Goal: Task Accomplishment & Management: Use online tool/utility

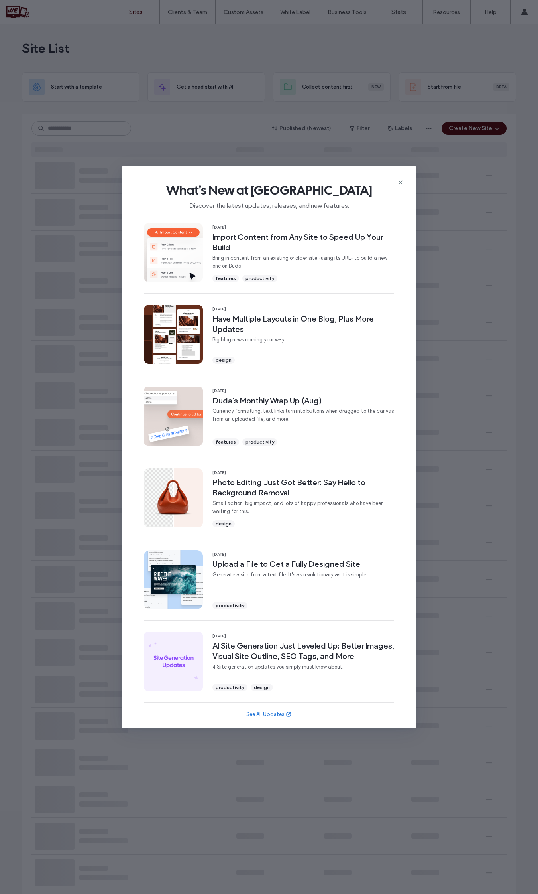
click at [398, 180] on icon at bounding box center [401, 182] width 6 height 6
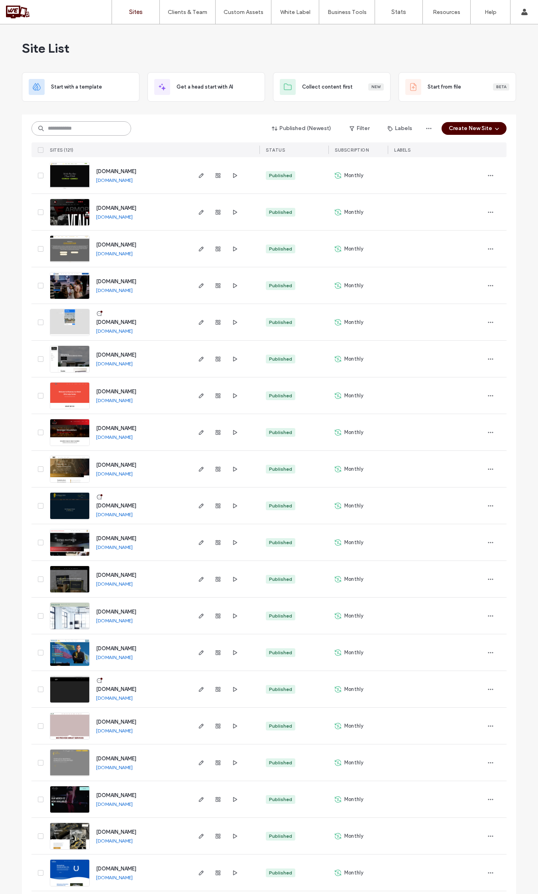
click at [106, 126] on input at bounding box center [82, 128] width 100 height 14
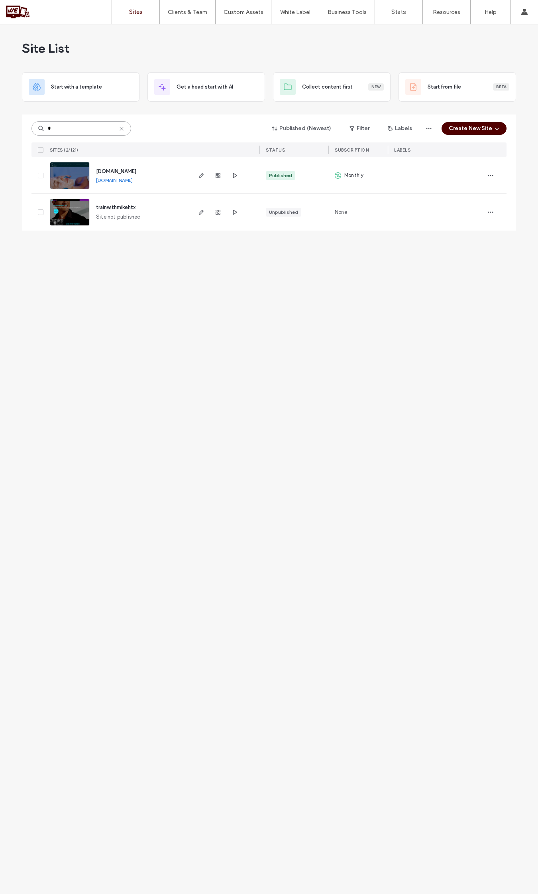
type input "*"
type input "***"
click at [58, 175] on img at bounding box center [69, 189] width 39 height 54
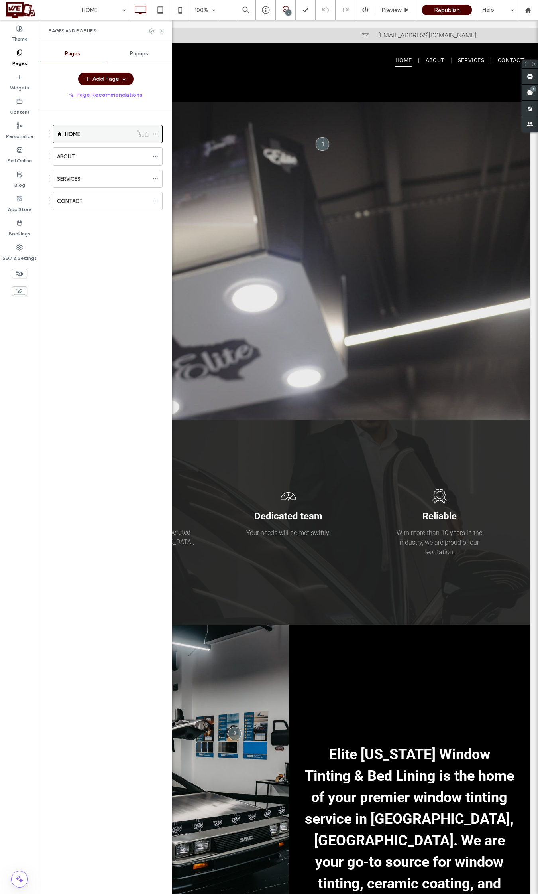
click at [154, 134] on icon at bounding box center [156, 134] width 6 height 6
click at [160, 30] on icon at bounding box center [162, 31] width 6 height 6
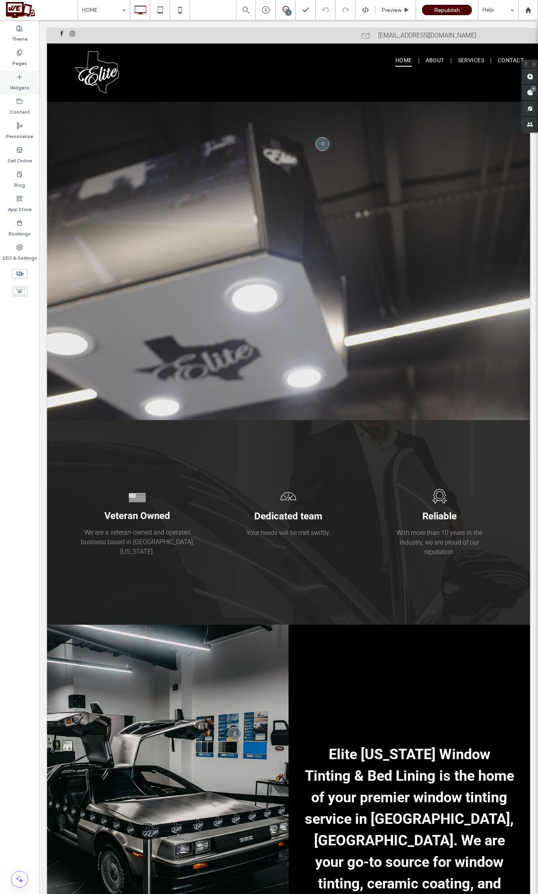
click at [28, 90] on label "Widgets" at bounding box center [20, 85] width 20 height 11
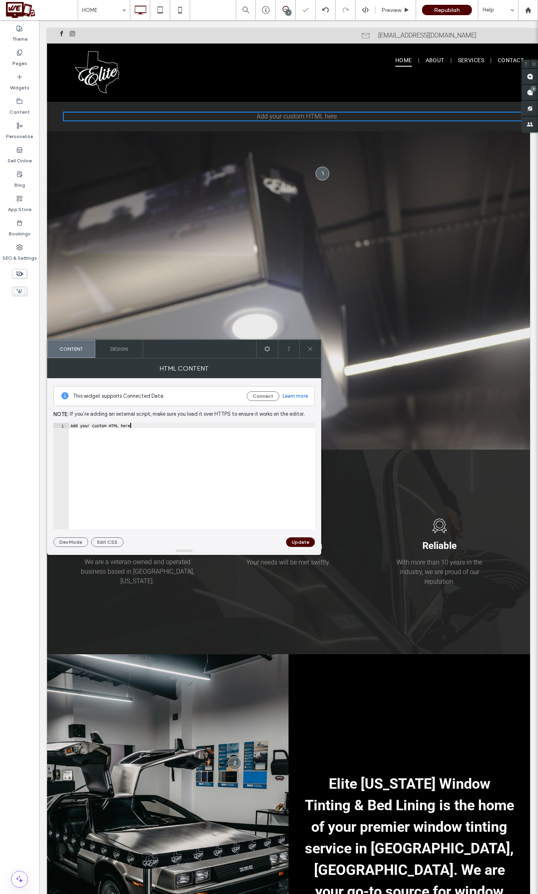
click at [144, 426] on div "Add your custom HTML here" at bounding box center [192, 481] width 246 height 116
paste textarea "**********"
type textarea "**********"
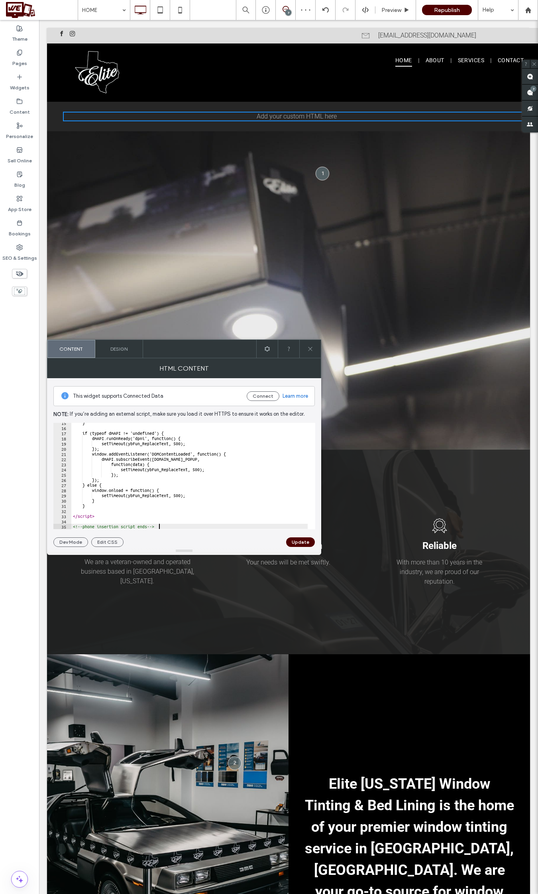
scroll to position [75, 0]
click at [296, 543] on button "Update" at bounding box center [300, 542] width 29 height 10
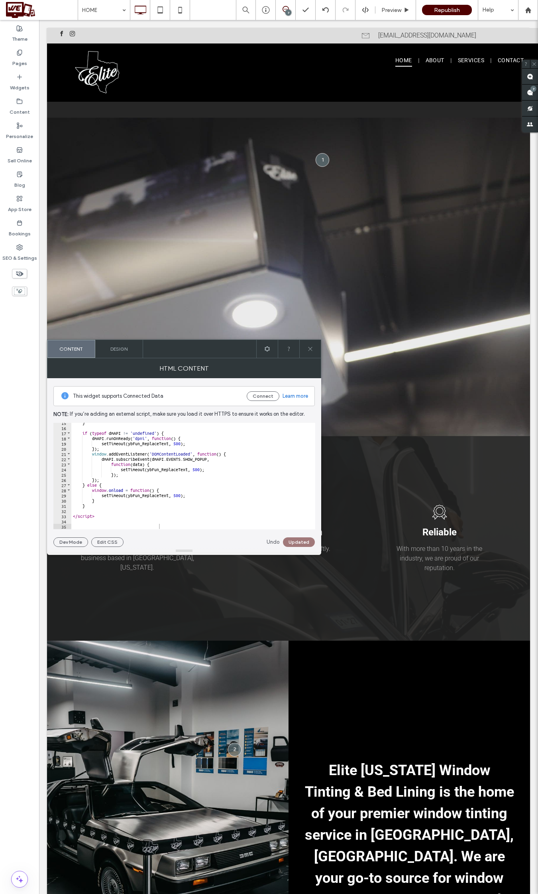
click at [311, 350] on icon at bounding box center [310, 349] width 6 height 6
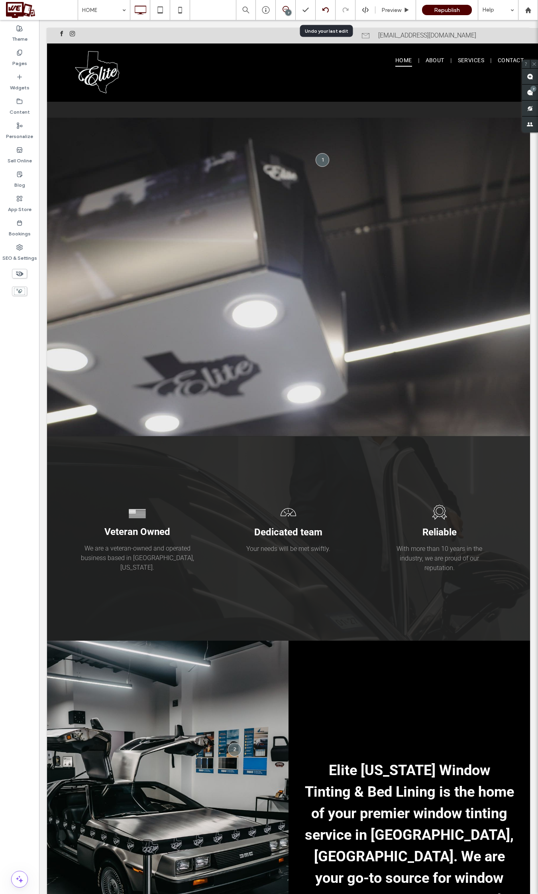
click at [322, 9] on use at bounding box center [325, 9] width 6 height 5
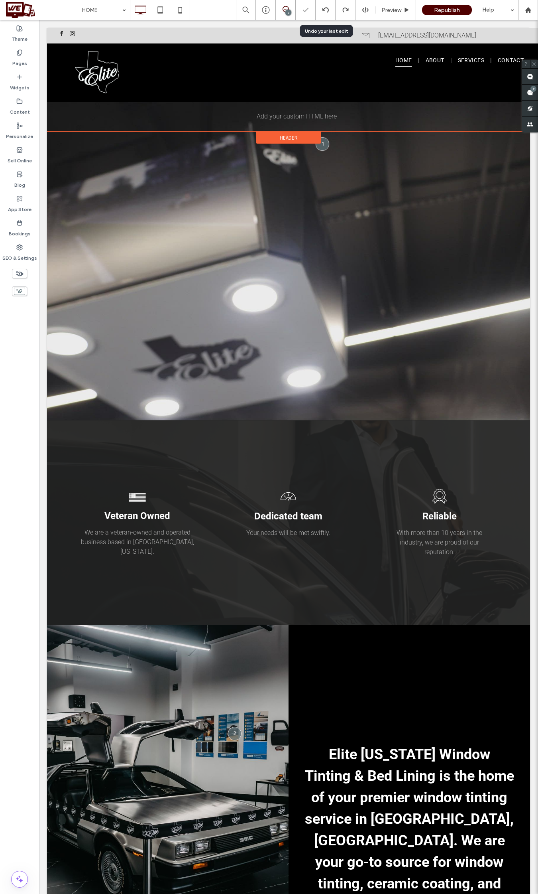
scroll to position [0, 0]
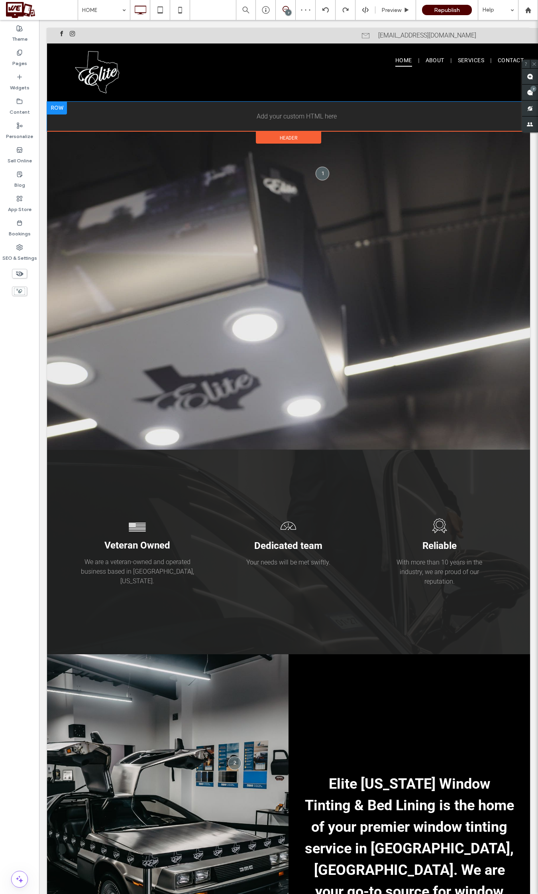
click at [52, 107] on div at bounding box center [57, 108] width 20 height 13
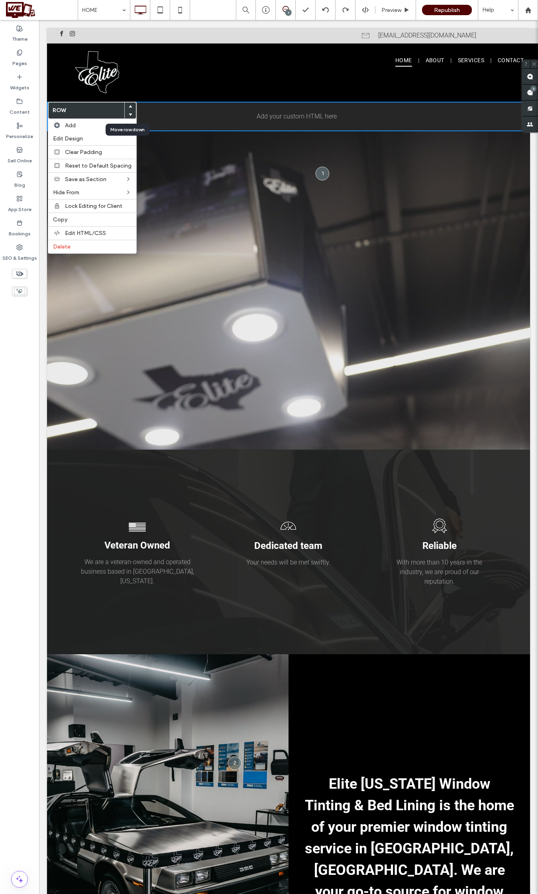
click at [129, 115] on icon at bounding box center [130, 114] width 3 height 3
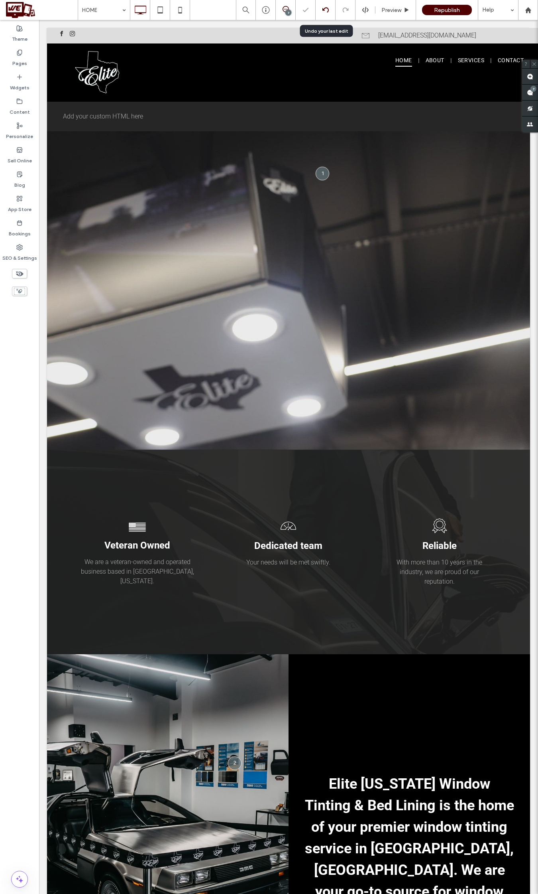
click at [326, 9] on icon at bounding box center [326, 10] width 6 height 6
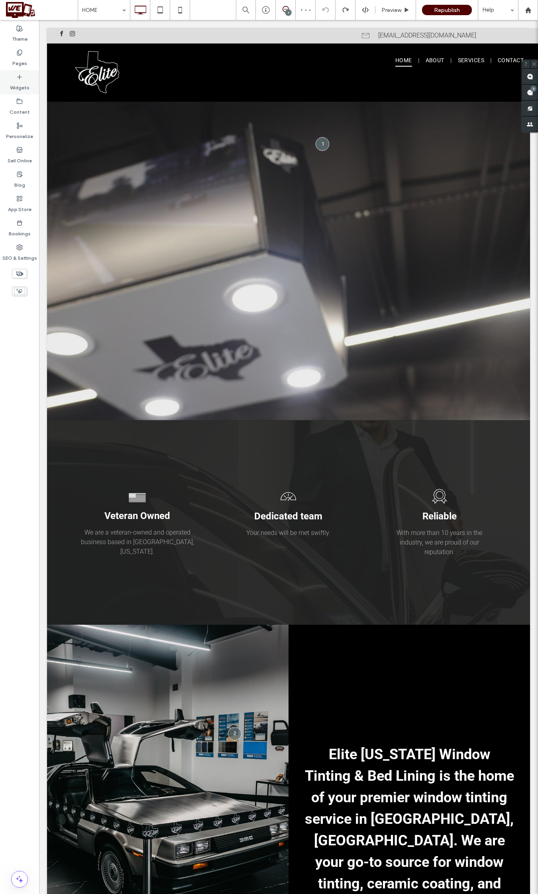
click at [10, 78] on div "Widgets" at bounding box center [19, 82] width 39 height 24
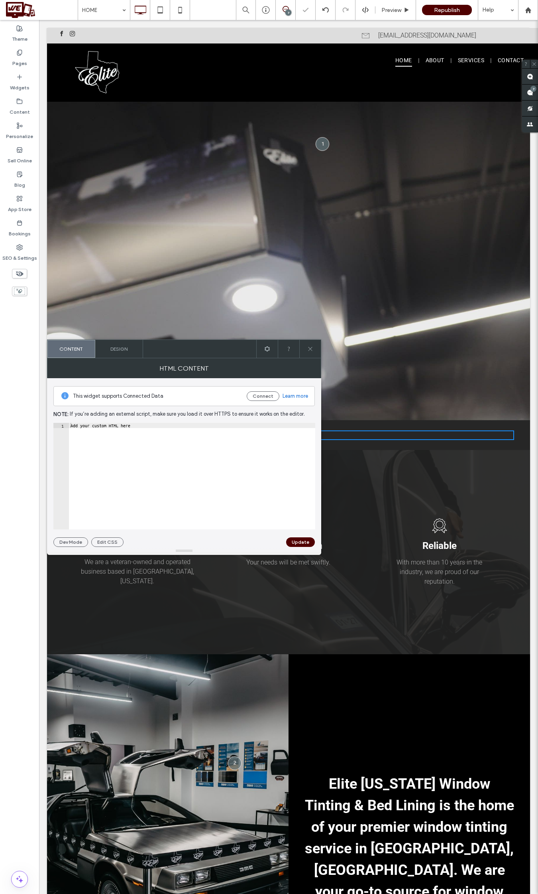
click at [132, 428] on div "Add your custom HTML here" at bounding box center [192, 481] width 246 height 116
paste textarea "**********"
type textarea "**********"
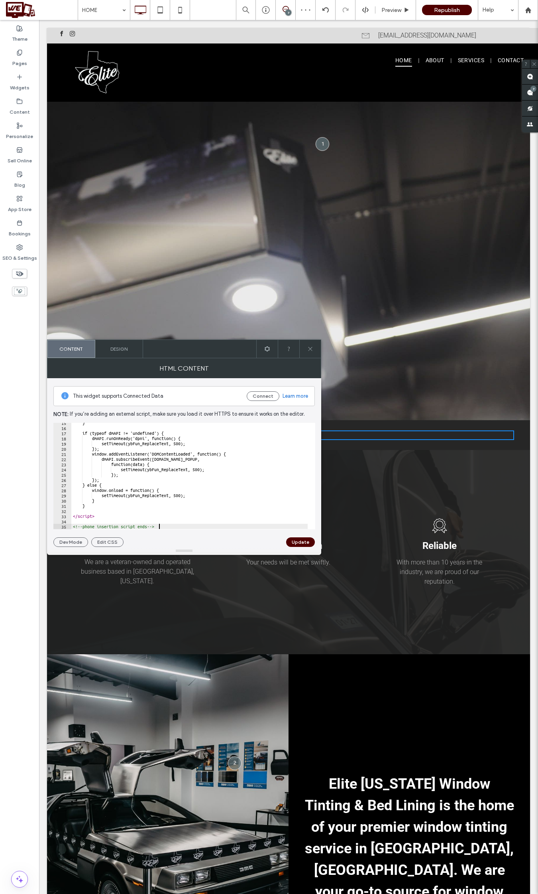
scroll to position [75, 0]
click at [298, 543] on button "Update" at bounding box center [300, 542] width 29 height 10
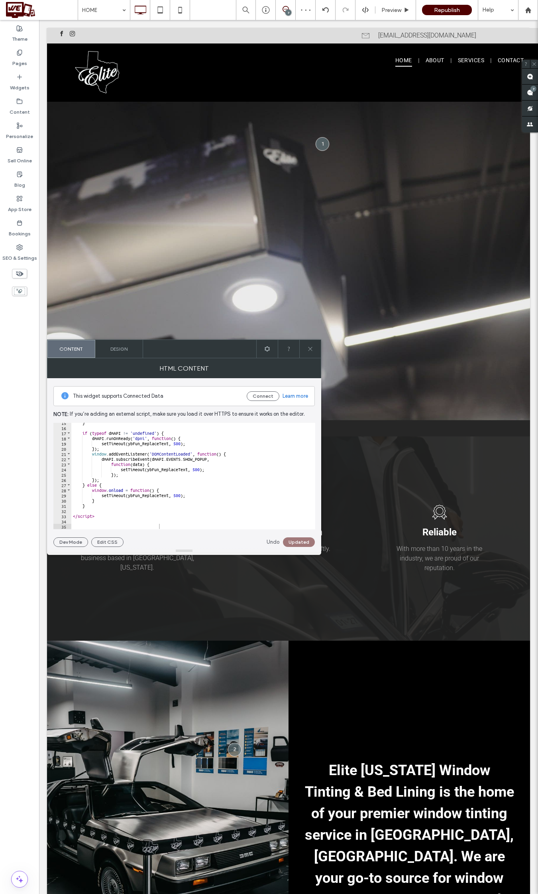
click at [311, 349] on icon at bounding box center [310, 349] width 6 height 6
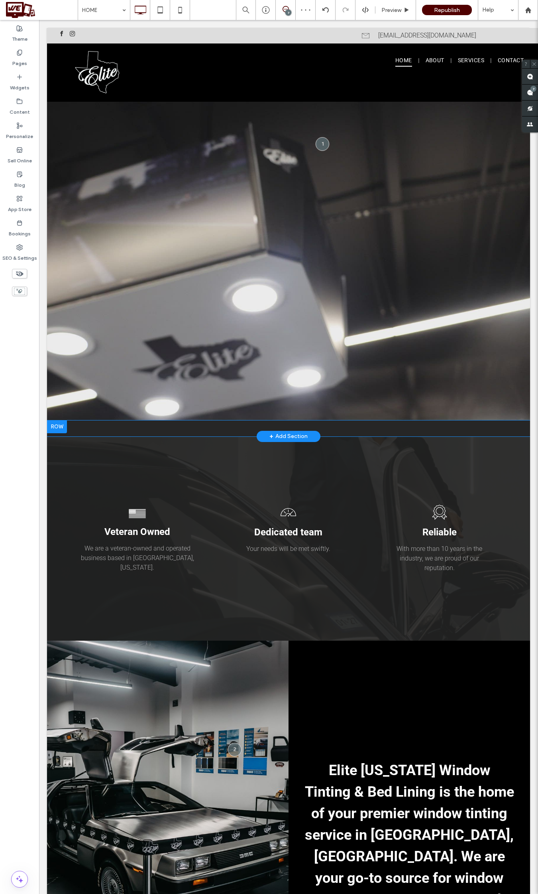
click at [57, 428] on div at bounding box center [57, 426] width 20 height 13
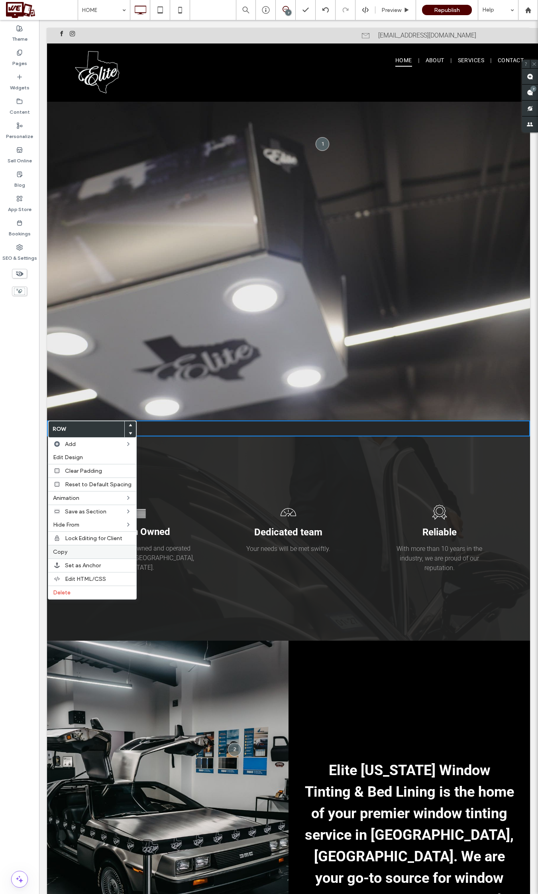
click at [61, 553] on span "Copy" at bounding box center [60, 551] width 14 height 7
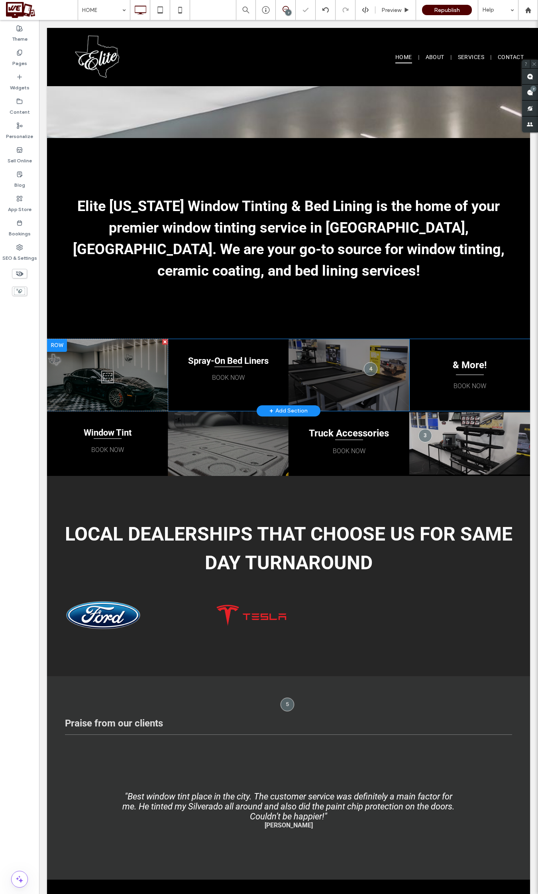
scroll to position [1244, 0]
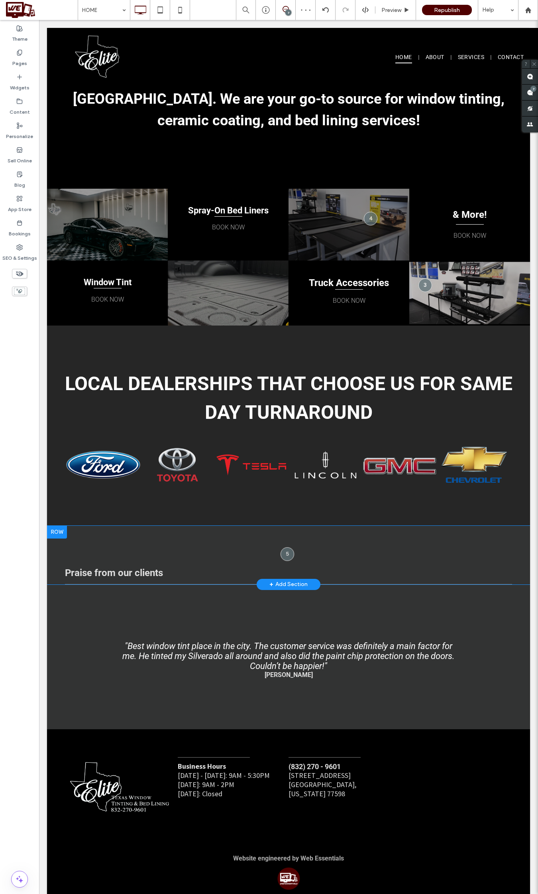
click at [60, 526] on div at bounding box center [57, 532] width 20 height 13
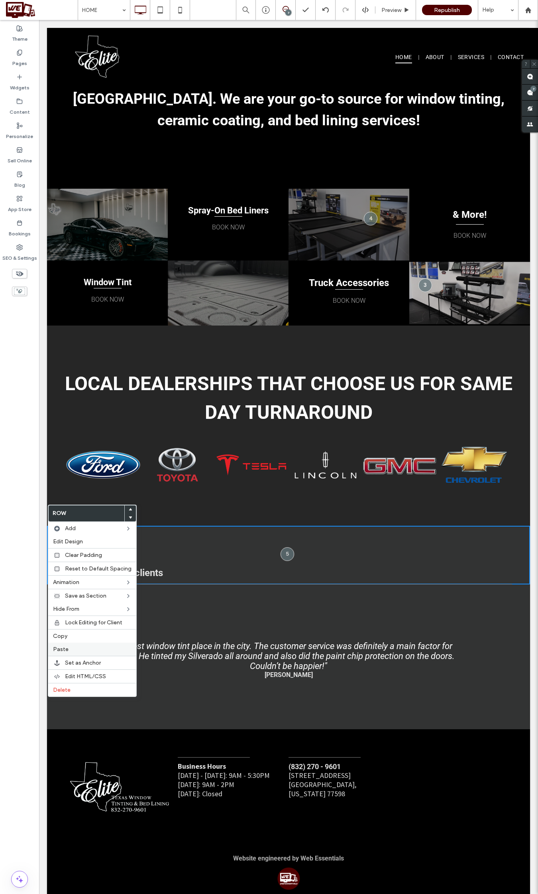
click at [76, 651] on label "Paste" at bounding box center [92, 649] width 79 height 7
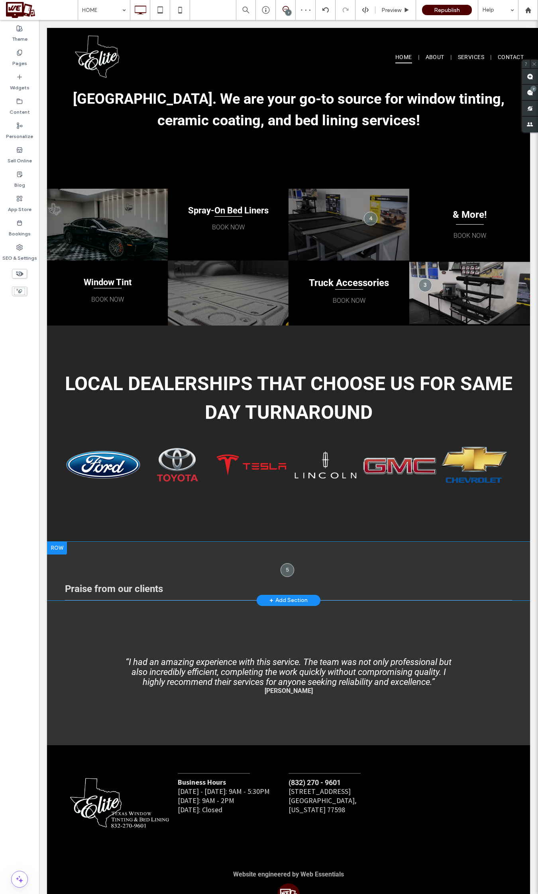
click at [59, 542] on div at bounding box center [57, 548] width 20 height 13
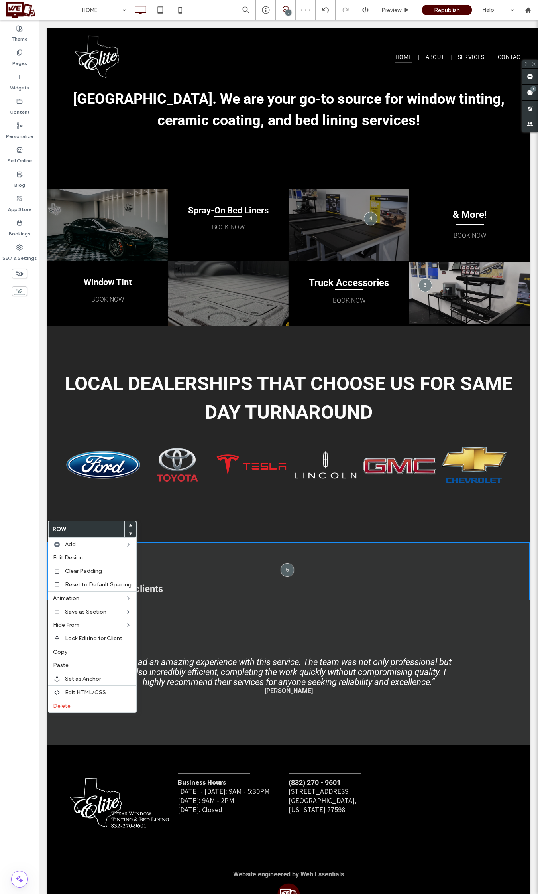
click at [129, 531] on span at bounding box center [130, 533] width 3 height 8
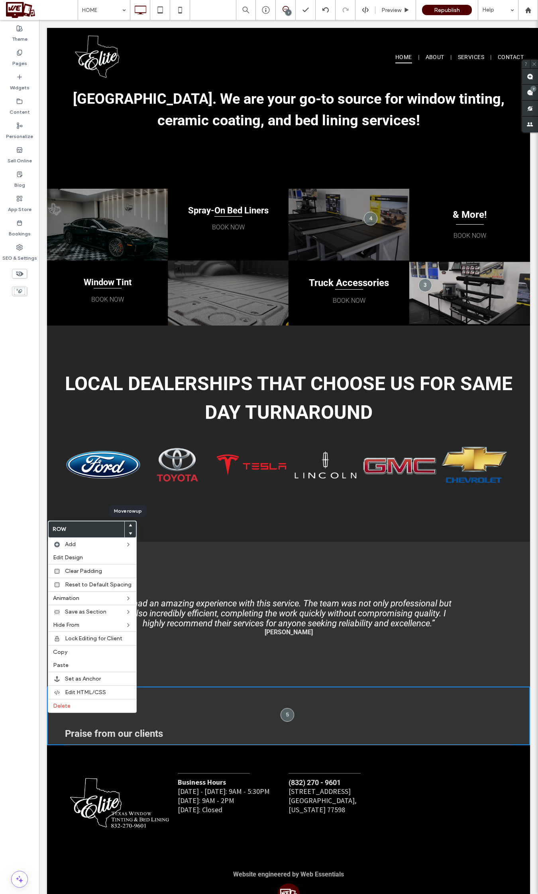
click at [129, 525] on icon at bounding box center [130, 525] width 3 height 3
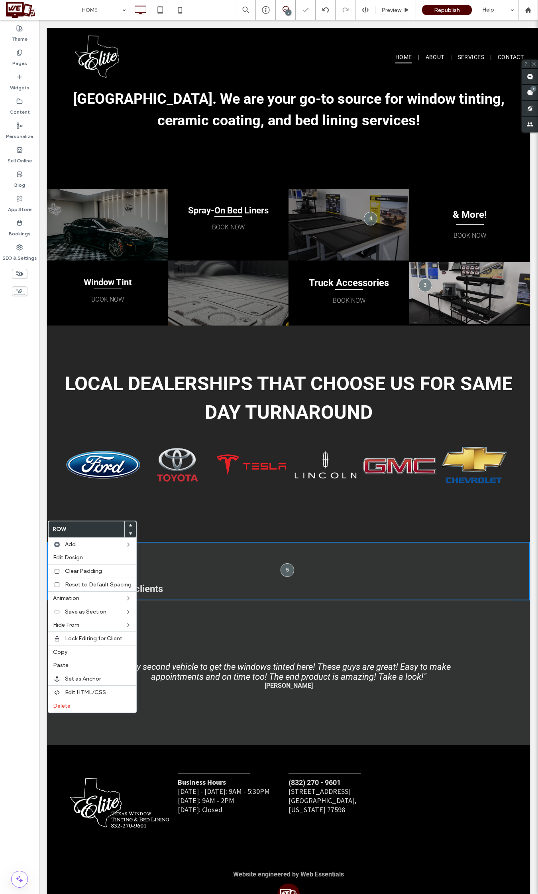
click at [248, 526] on div "Click To Paste Click To Paste Row + Add Section" at bounding box center [288, 534] width 483 height 16
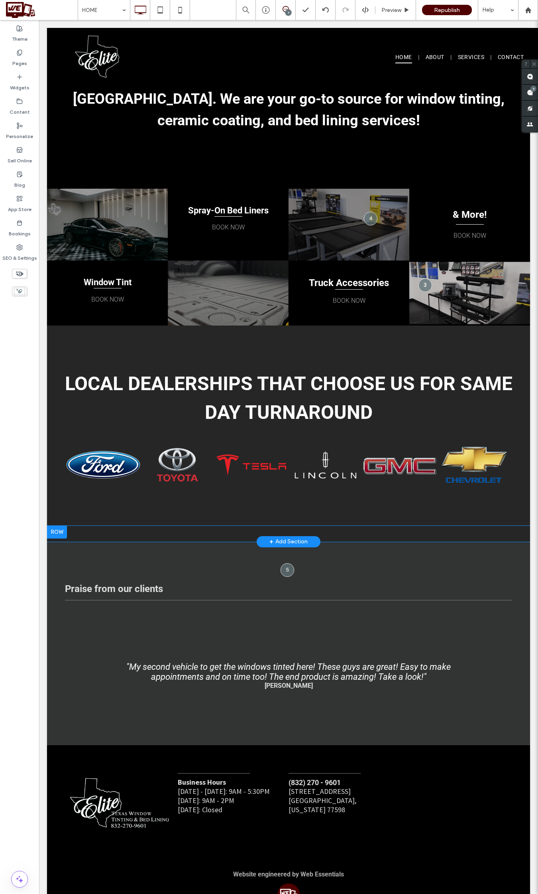
click at [170, 526] on div "Click To Paste Click To Paste Row + Add Section" at bounding box center [288, 534] width 483 height 16
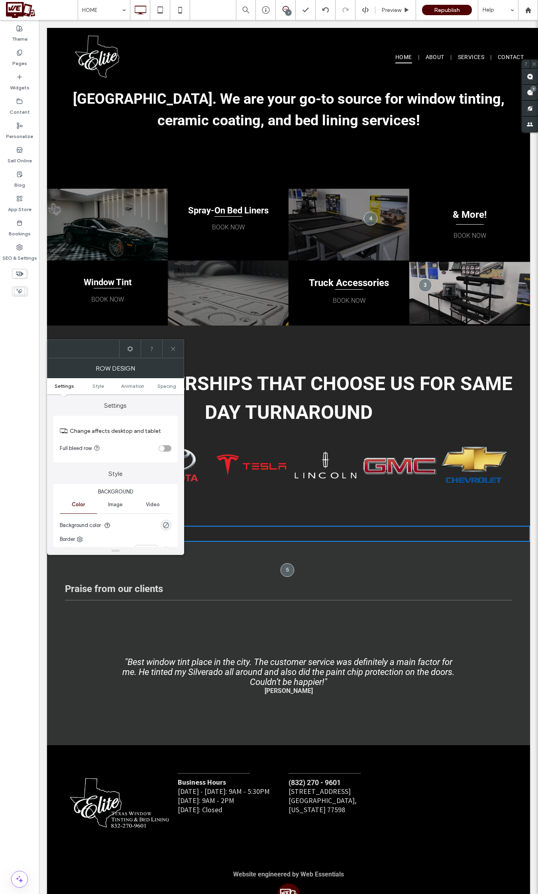
click at [173, 350] on icon at bounding box center [173, 349] width 6 height 6
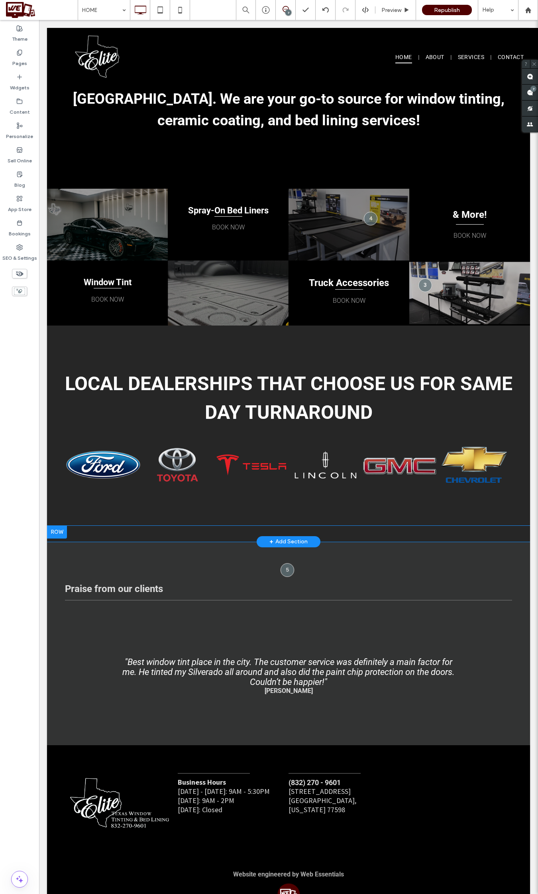
click at [308, 526] on div "Click To Paste Click To Paste Row + Add Section" at bounding box center [288, 534] width 483 height 16
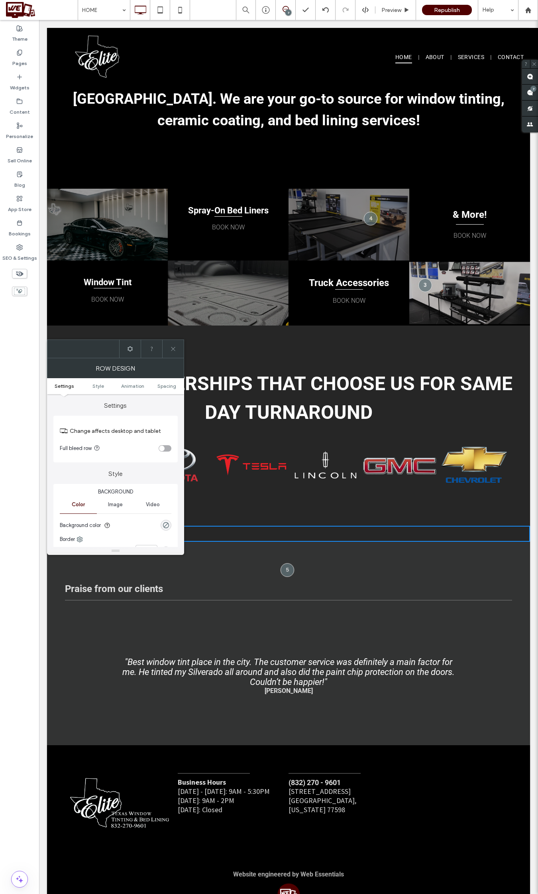
click at [172, 350] on icon at bounding box center [173, 349] width 6 height 6
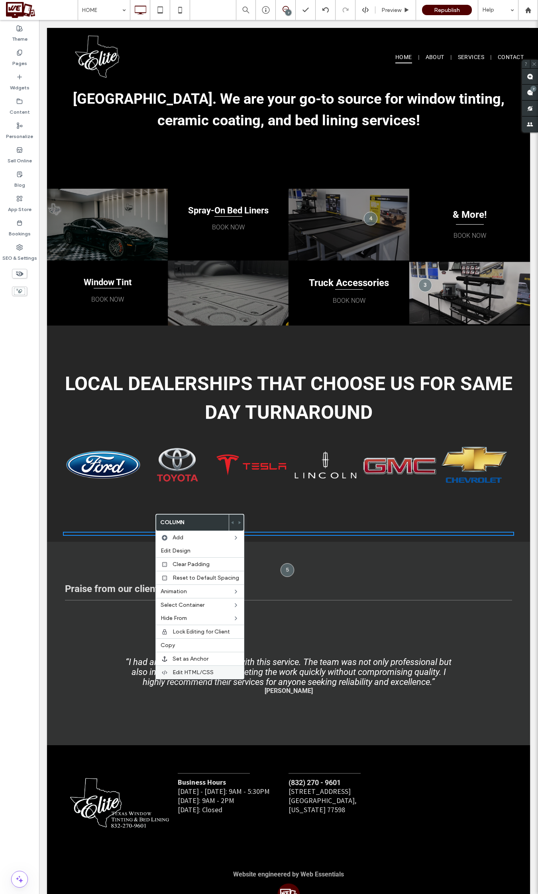
click at [179, 674] on span "Edit HTML/CSS" at bounding box center [193, 672] width 41 height 7
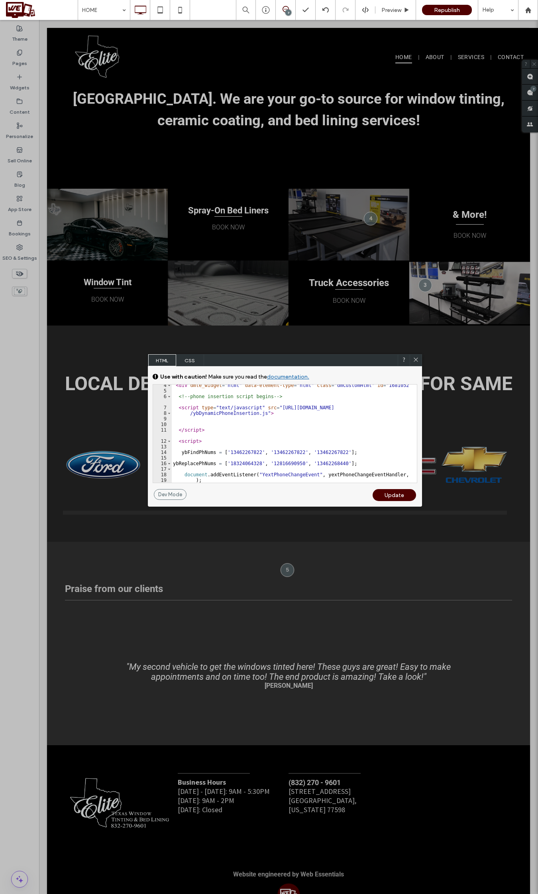
scroll to position [0, 0]
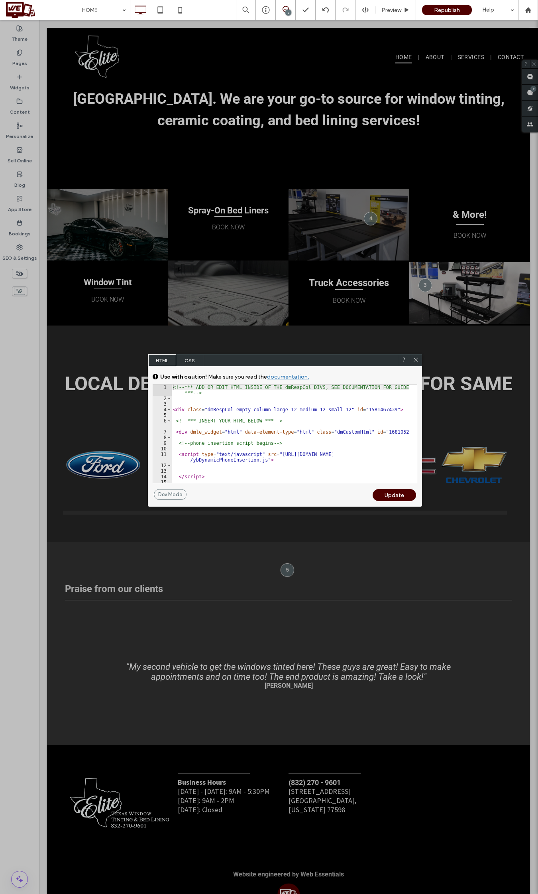
click at [416, 360] on use at bounding box center [416, 360] width 4 height 4
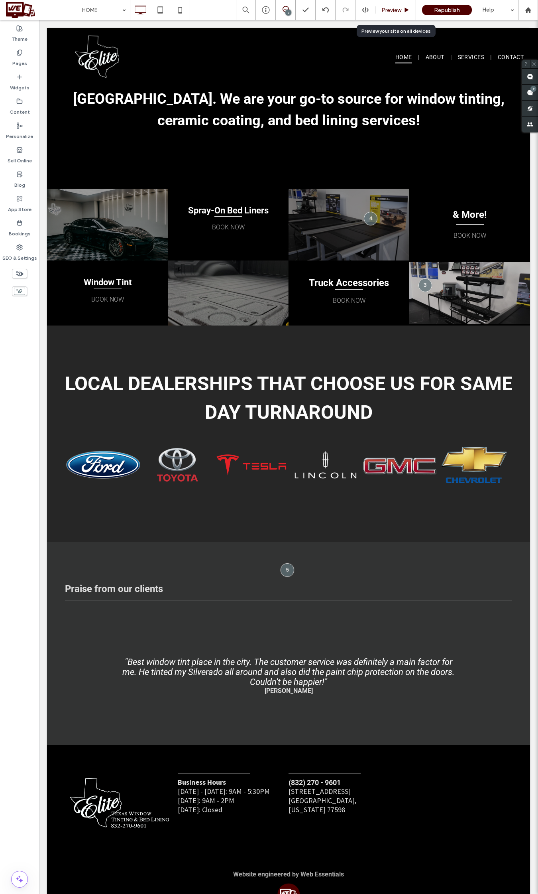
click at [399, 10] on span "Preview" at bounding box center [392, 10] width 20 height 7
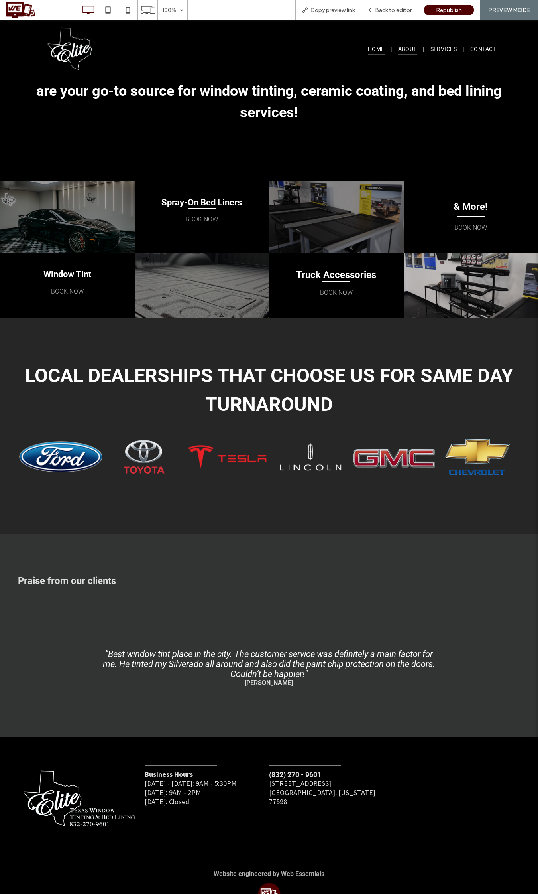
click at [406, 46] on span "ABOUT" at bounding box center [407, 49] width 19 height 12
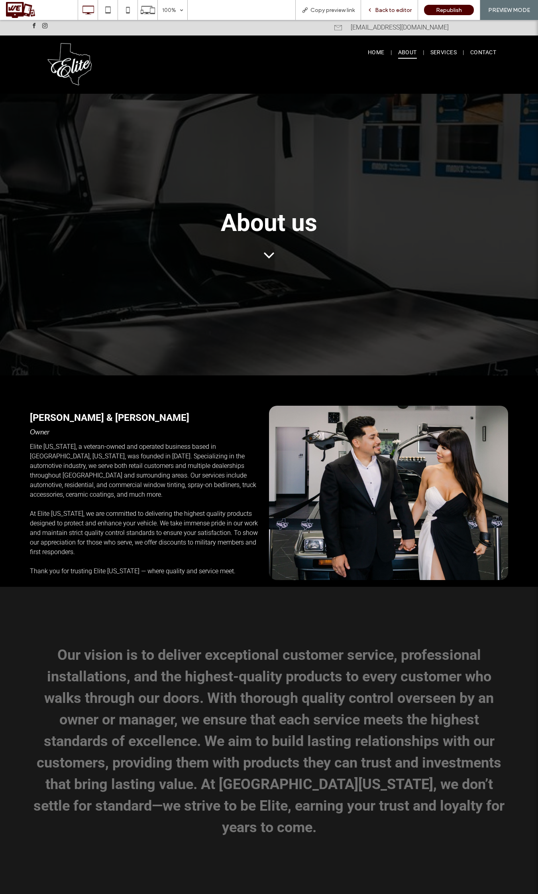
drag, startPoint x: 388, startPoint y: 12, endPoint x: 401, endPoint y: 218, distance: 206.2
click at [388, 12] on span "Back to editor" at bounding box center [393, 10] width 37 height 7
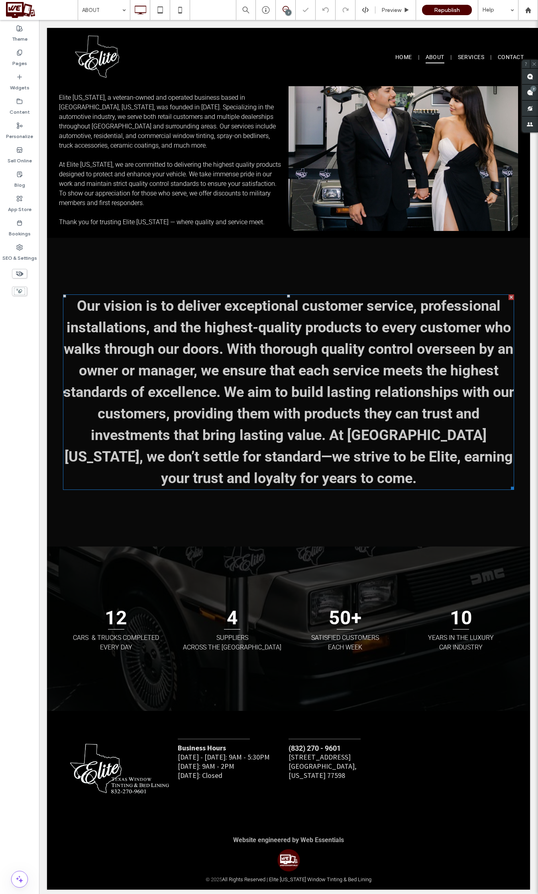
scroll to position [359, 0]
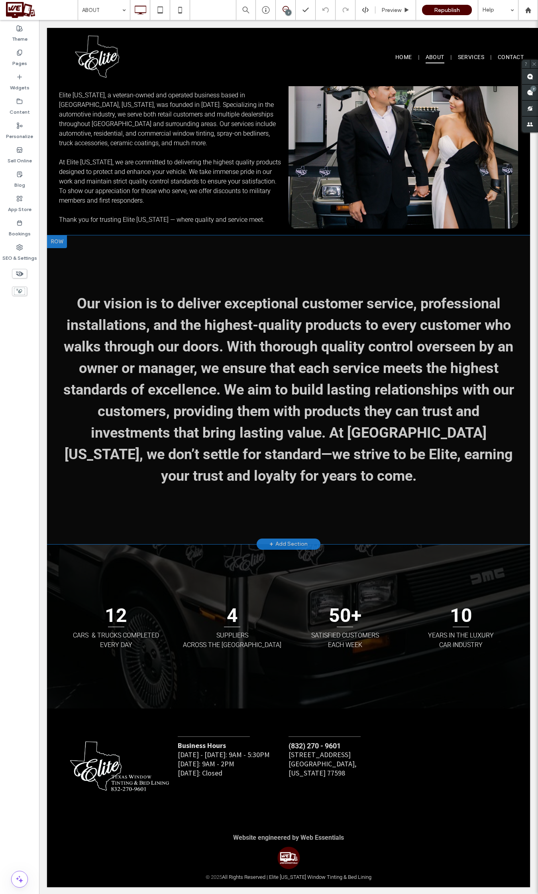
click at [61, 242] on div at bounding box center [57, 241] width 20 height 13
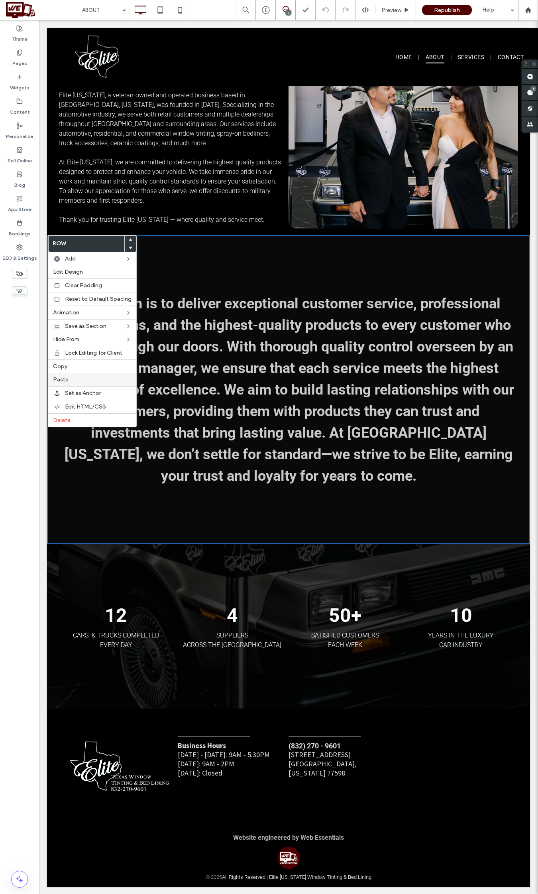
click at [73, 383] on label "Paste" at bounding box center [92, 379] width 79 height 7
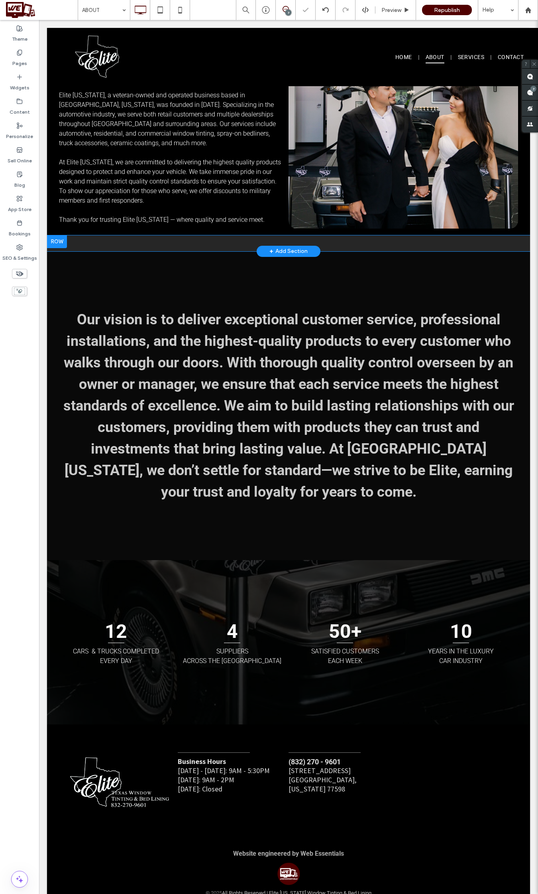
click at [56, 238] on div at bounding box center [57, 241] width 20 height 13
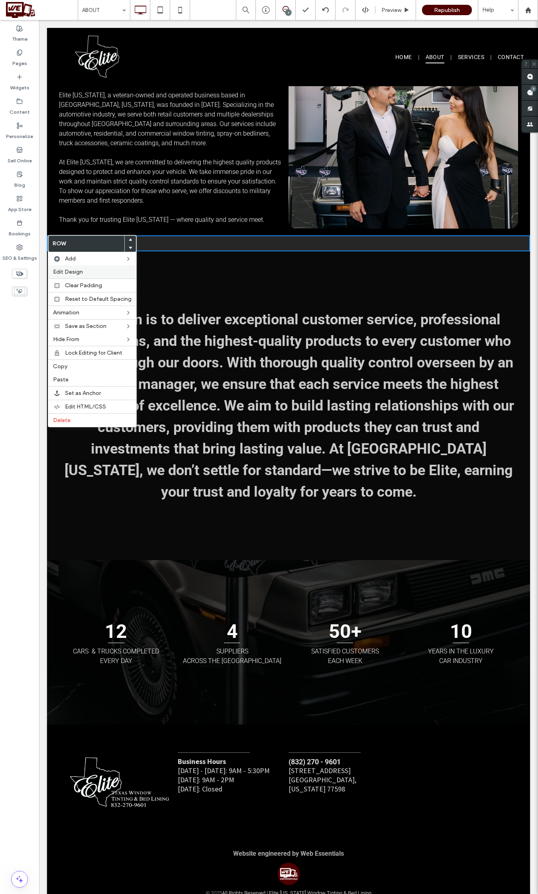
click at [75, 274] on span "Edit Design" at bounding box center [68, 271] width 30 height 7
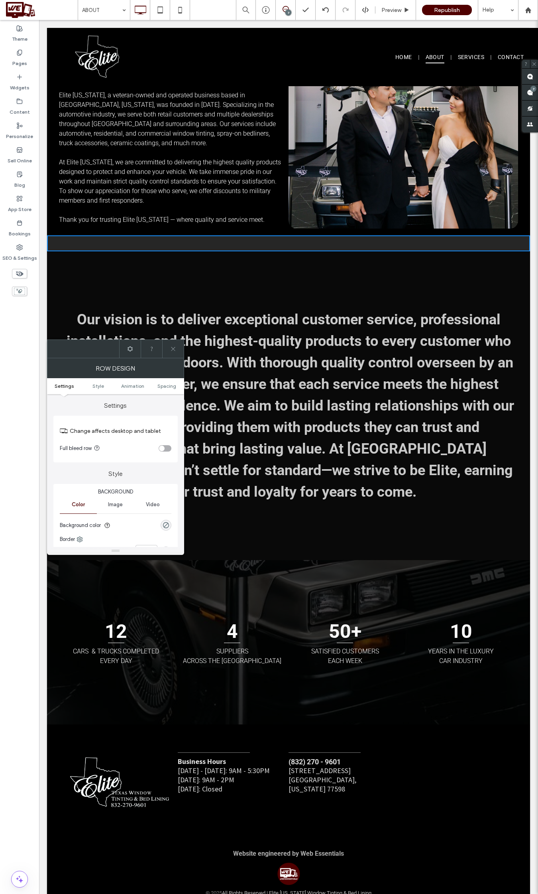
click at [164, 530] on div "rgba(0, 0, 0, 0)" at bounding box center [166, 525] width 11 height 11
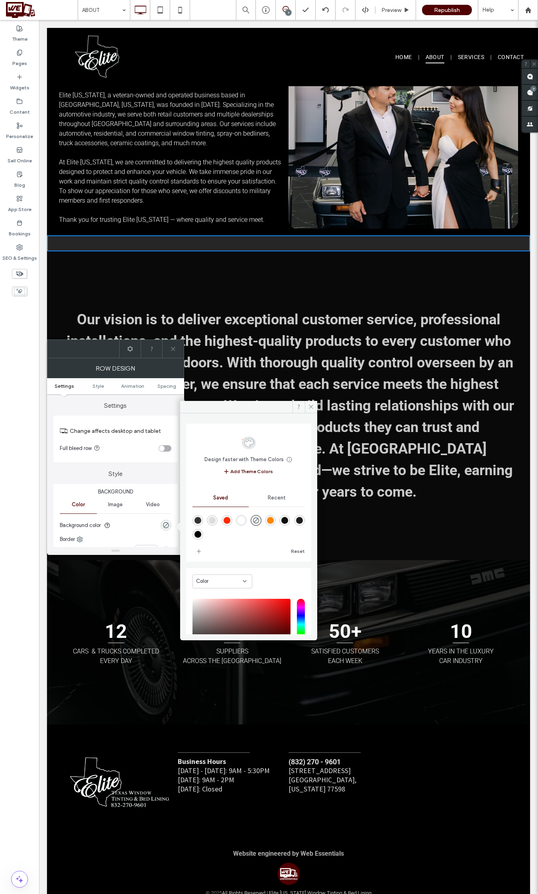
click at [196, 537] on div "rgba(0,0,0,1)" at bounding box center [198, 534] width 7 height 7
type input "***"
type input "****"
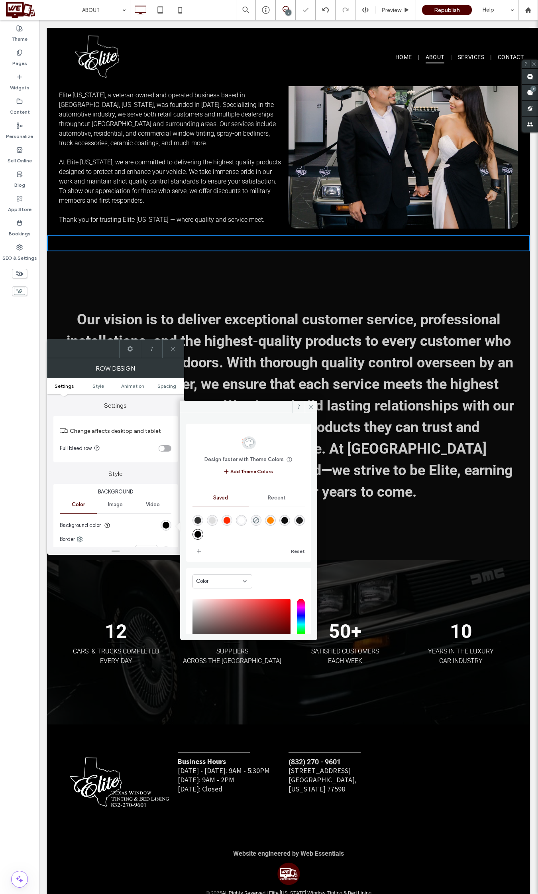
click at [178, 347] on div at bounding box center [173, 349] width 22 height 18
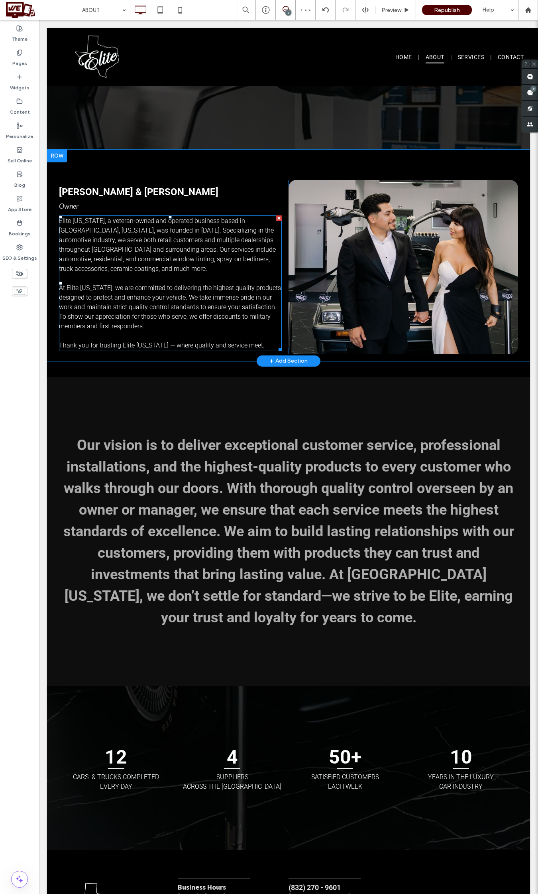
scroll to position [210, 0]
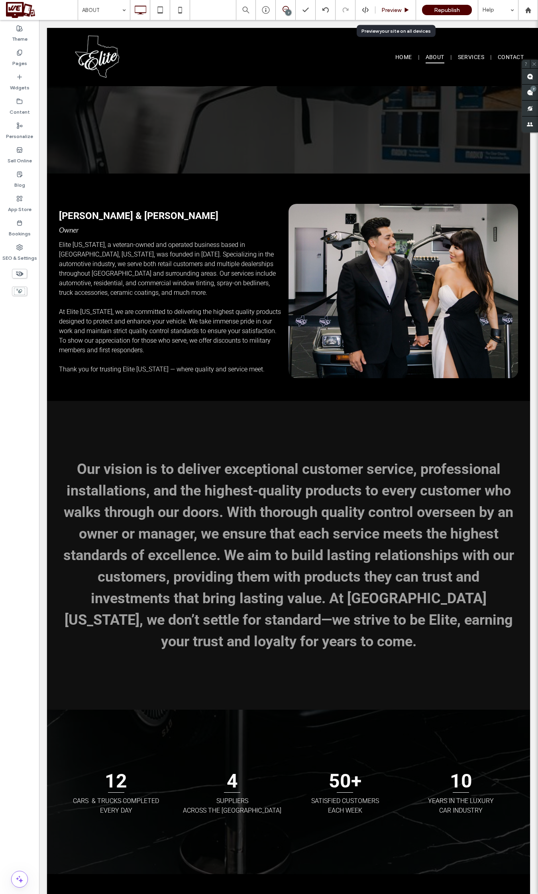
click at [385, 6] on div "Preview" at bounding box center [396, 10] width 41 height 20
click at [397, 10] on span "Preview" at bounding box center [392, 10] width 20 height 7
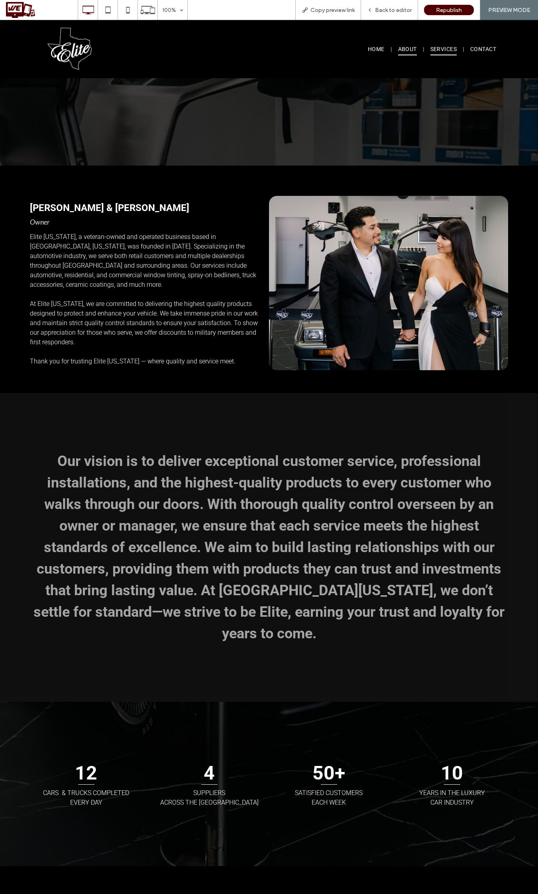
click at [445, 49] on span "SERVICES" at bounding box center [444, 49] width 26 height 12
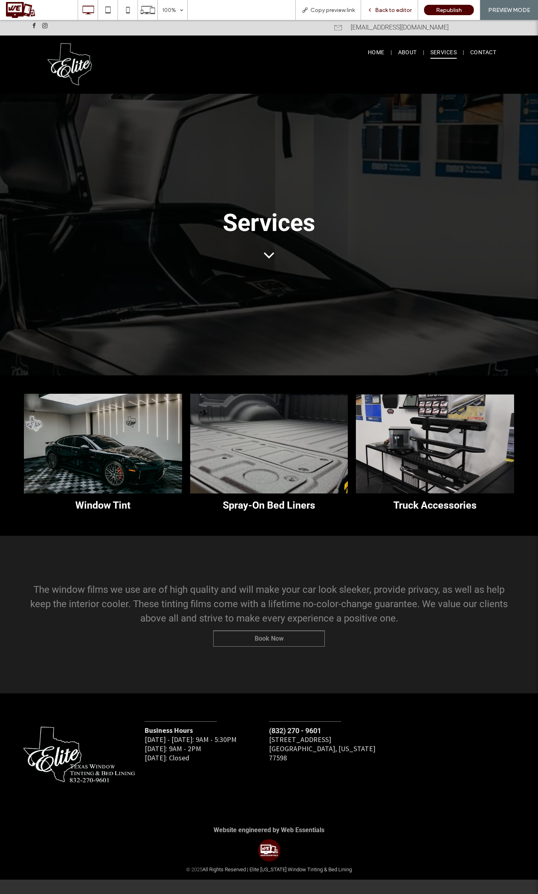
click at [395, 8] on span "Back to editor" at bounding box center [393, 10] width 37 height 7
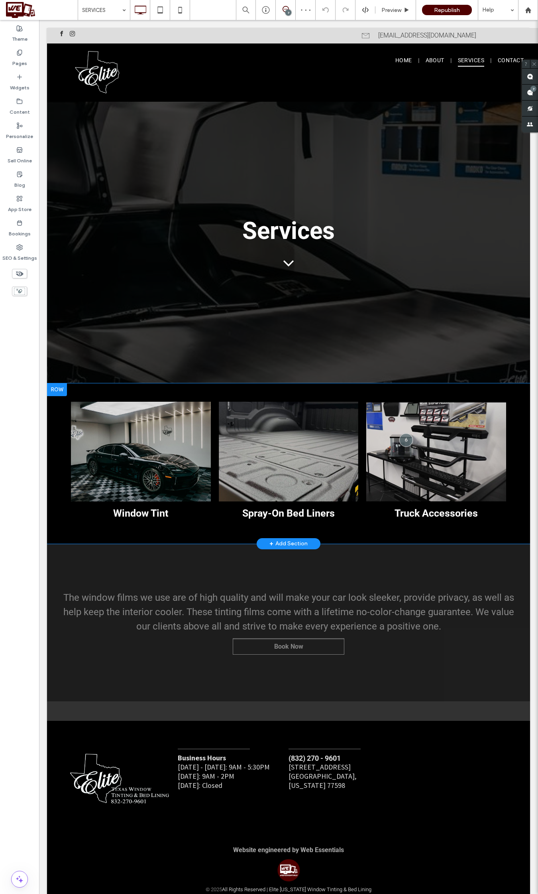
click at [52, 391] on div at bounding box center [57, 389] width 20 height 13
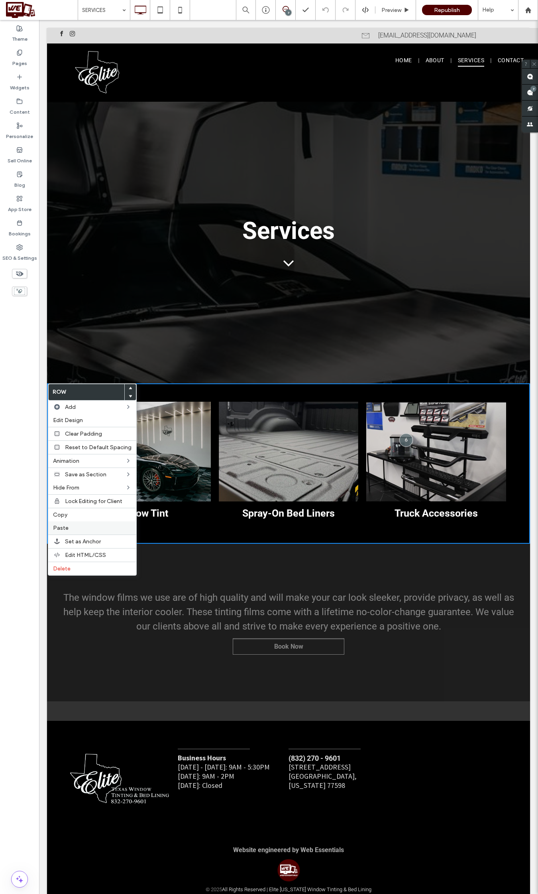
click at [92, 528] on label "Paste" at bounding box center [92, 527] width 79 height 7
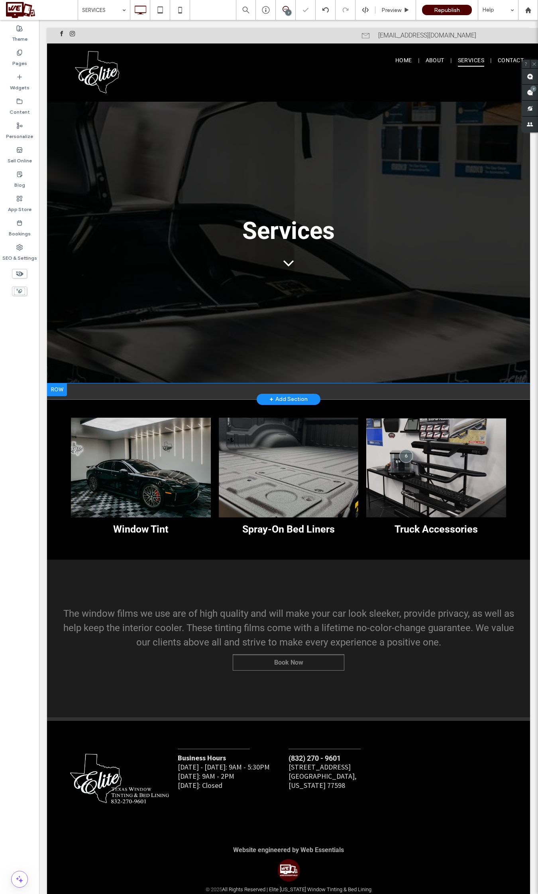
click at [60, 389] on div at bounding box center [57, 389] width 20 height 13
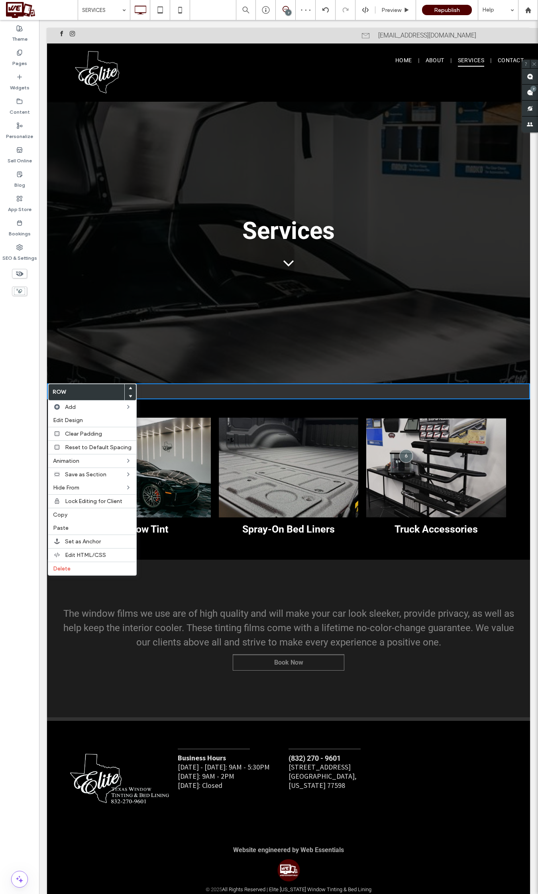
click at [126, 396] on div at bounding box center [130, 396] width 11 height 8
click at [129, 396] on use at bounding box center [131, 396] width 4 height 2
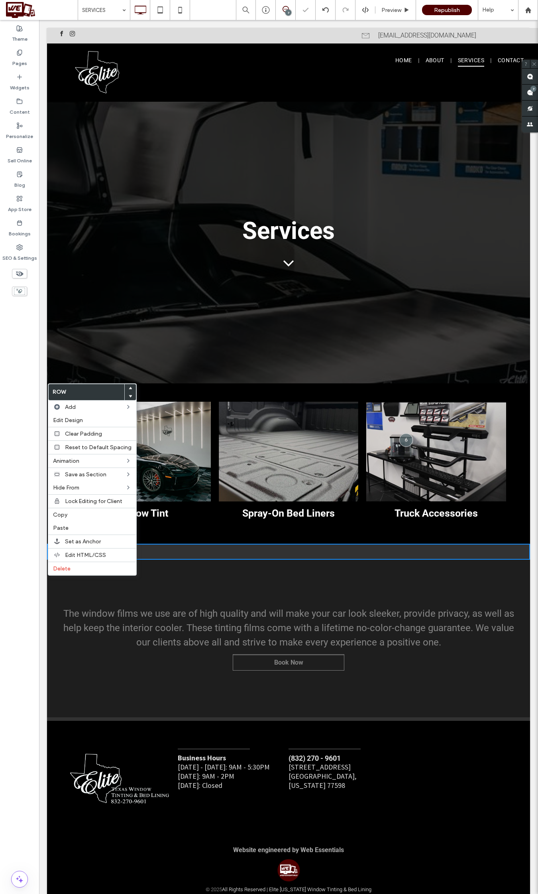
click at [153, 554] on div "Click To Paste Click To Paste Row + Add Section" at bounding box center [288, 552] width 483 height 16
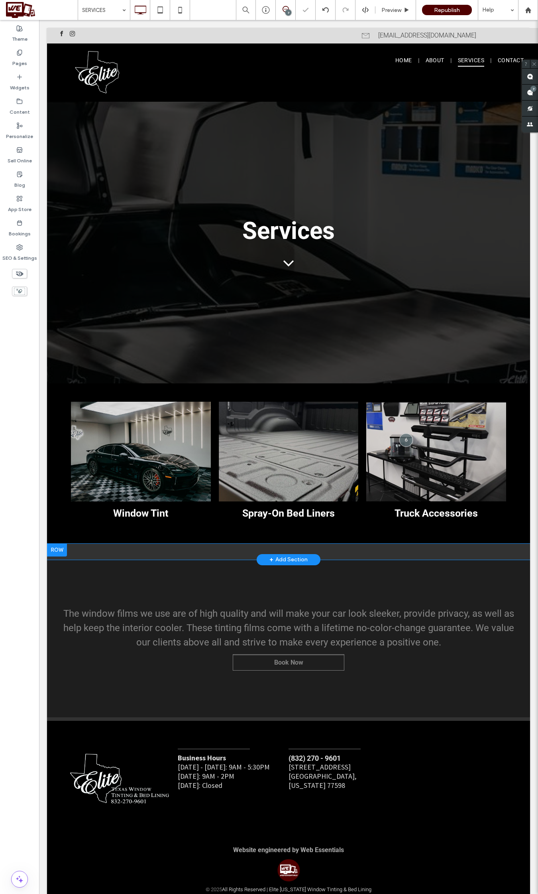
click at [153, 554] on div "Click To Paste Click To Paste Row + Add Section" at bounding box center [288, 552] width 483 height 16
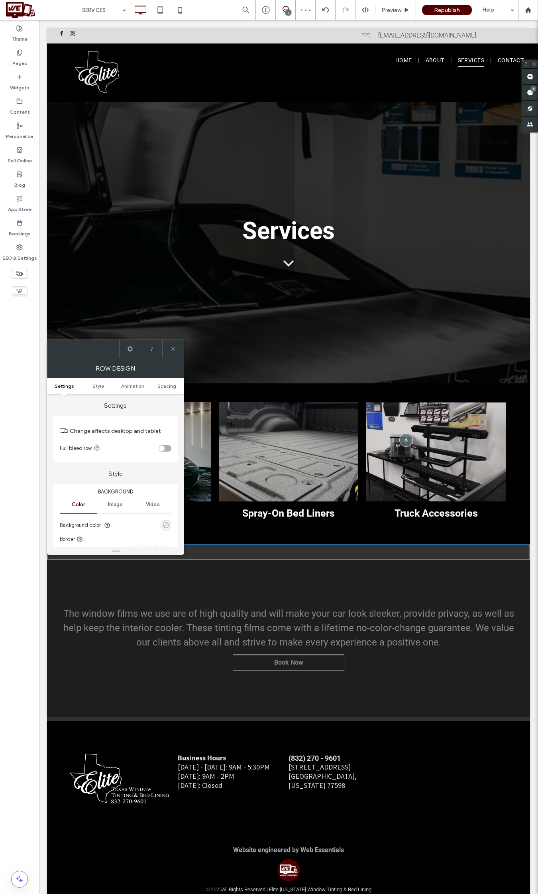
click at [164, 526] on div "rgba(0, 0, 0, 0)" at bounding box center [166, 525] width 7 height 7
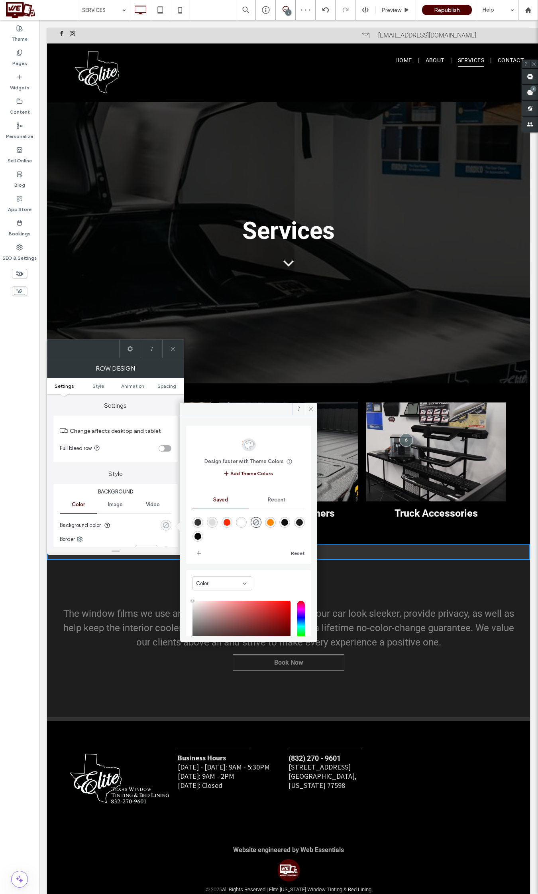
type input "**"
click at [197, 536] on div "rgba(0,0,0,1)" at bounding box center [198, 536] width 7 height 7
type input "***"
type input "****"
click at [174, 347] on use at bounding box center [173, 349] width 4 height 4
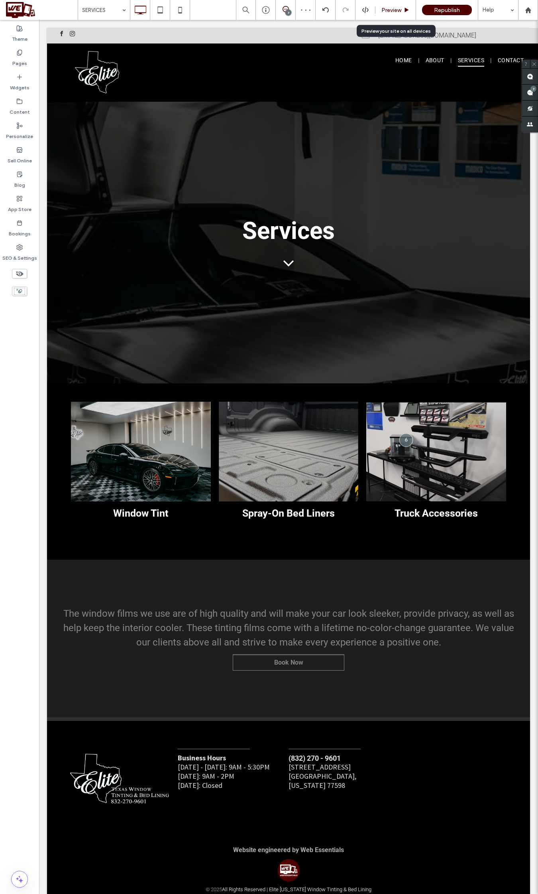
click at [406, 10] on use at bounding box center [407, 10] width 4 height 4
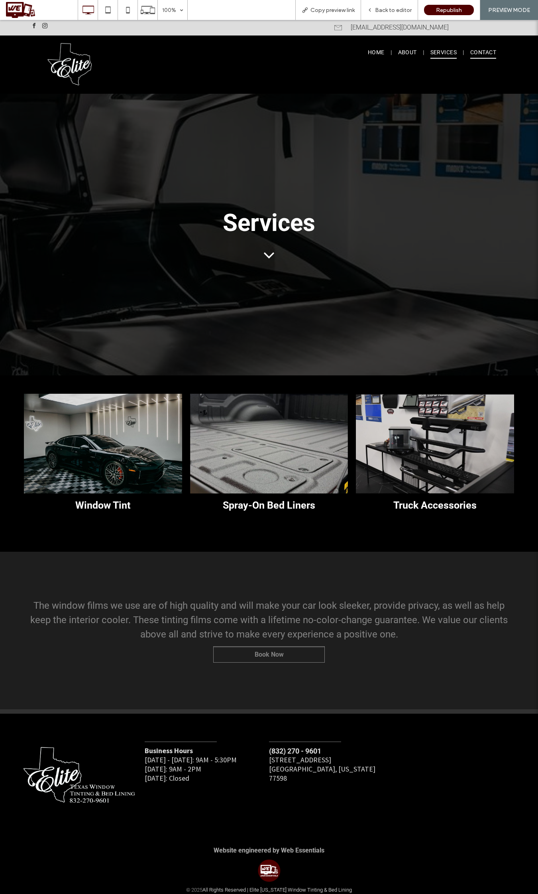
click at [479, 50] on span "CONTACT" at bounding box center [484, 52] width 26 height 12
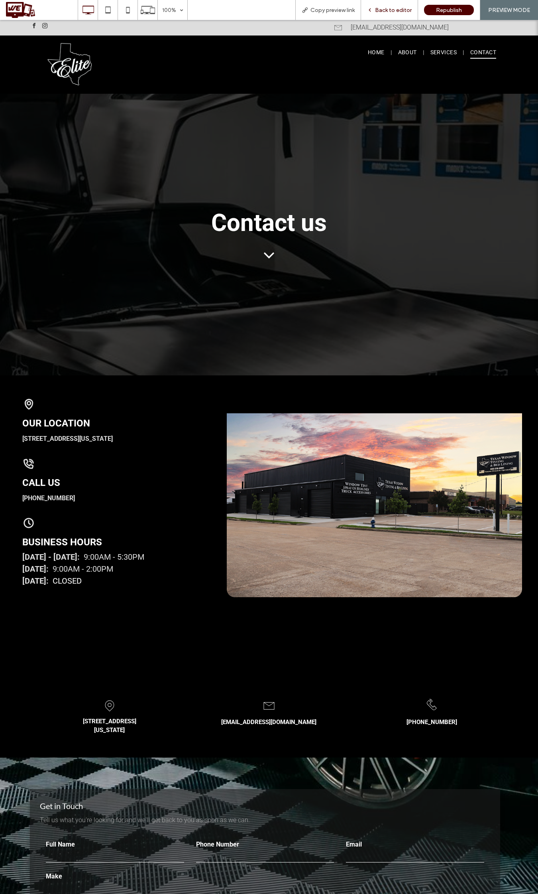
click at [402, 8] on span "Back to editor" at bounding box center [393, 10] width 37 height 7
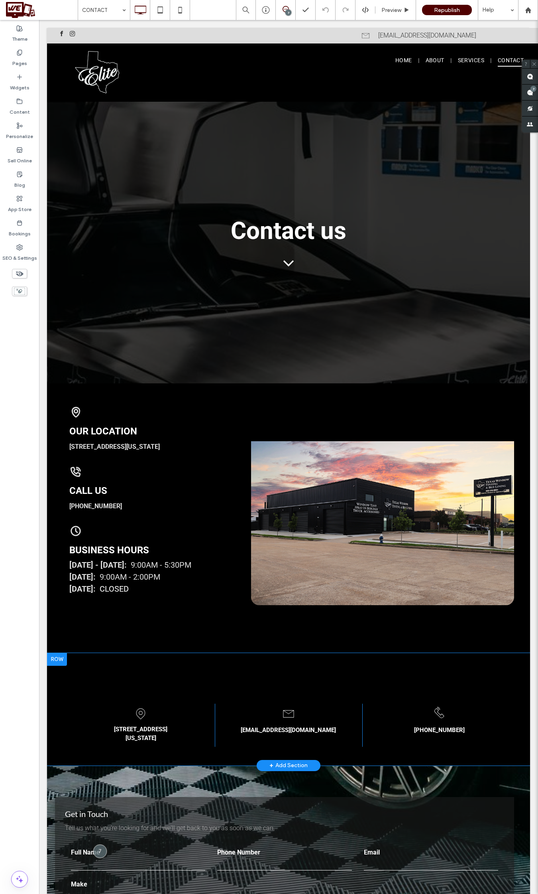
click at [55, 664] on div at bounding box center [57, 659] width 20 height 13
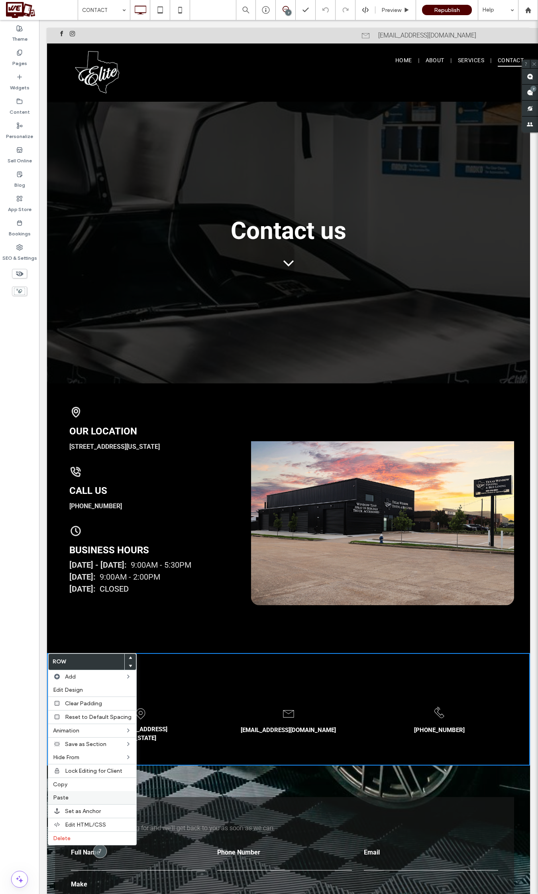
click at [72, 800] on label "Paste" at bounding box center [92, 797] width 79 height 7
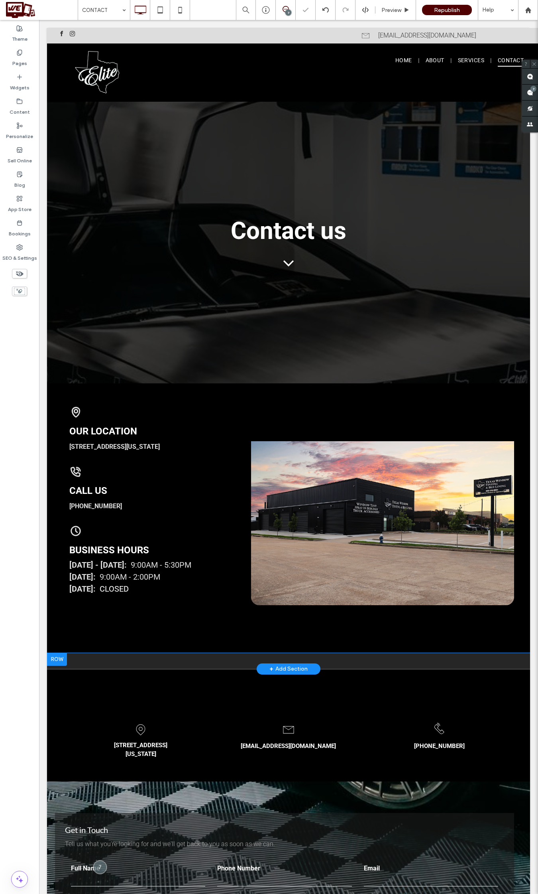
click at [61, 655] on div at bounding box center [57, 659] width 20 height 13
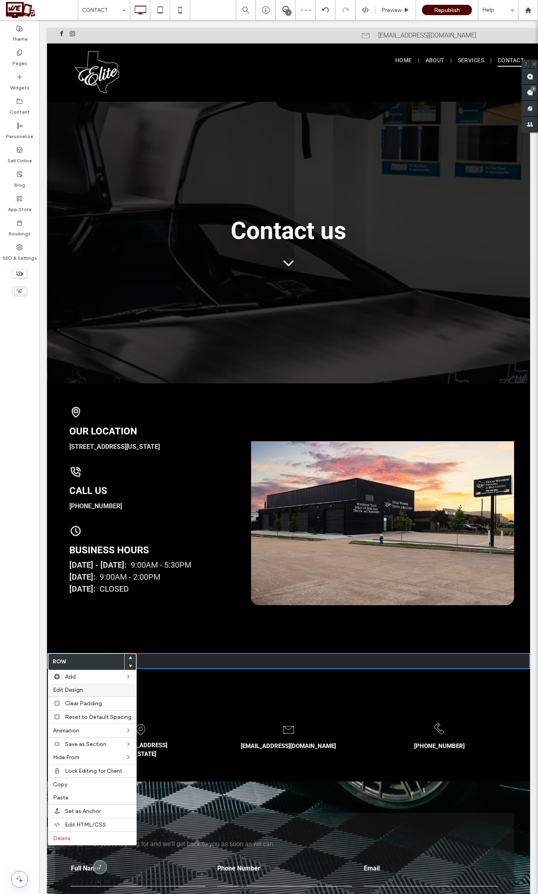
click at [86, 688] on label "Edit Design" at bounding box center [92, 689] width 79 height 7
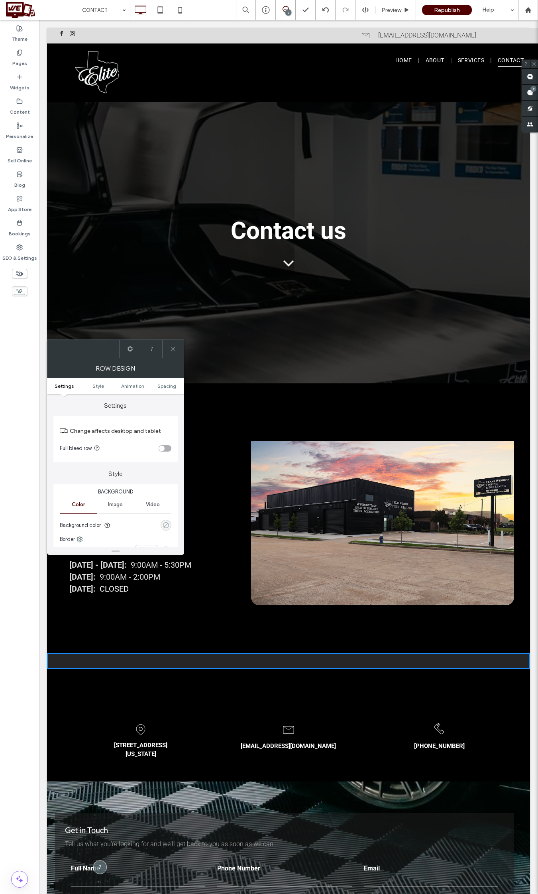
click at [164, 528] on div "rgba(0, 0, 0, 0)" at bounding box center [166, 525] width 7 height 7
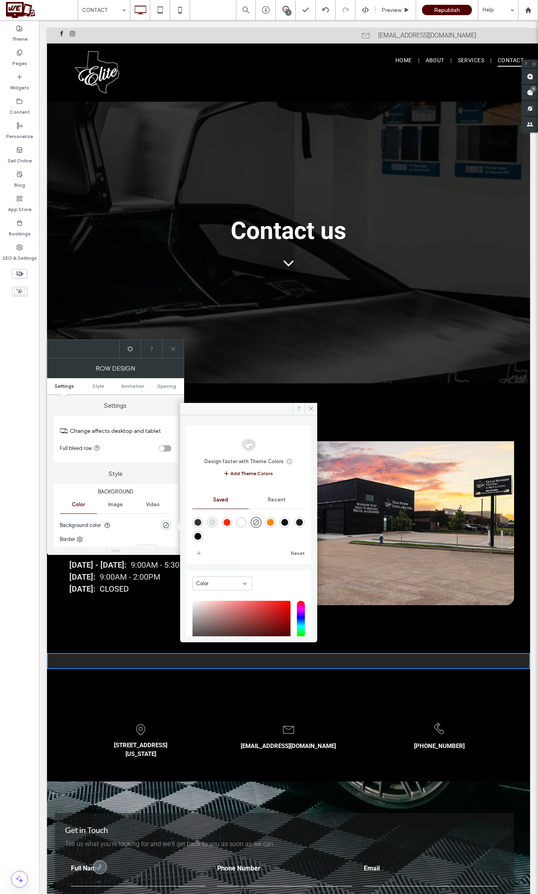
click at [199, 533] on div "rgba(0,0,0,1)" at bounding box center [198, 536] width 7 height 7
type input "***"
type input "****"
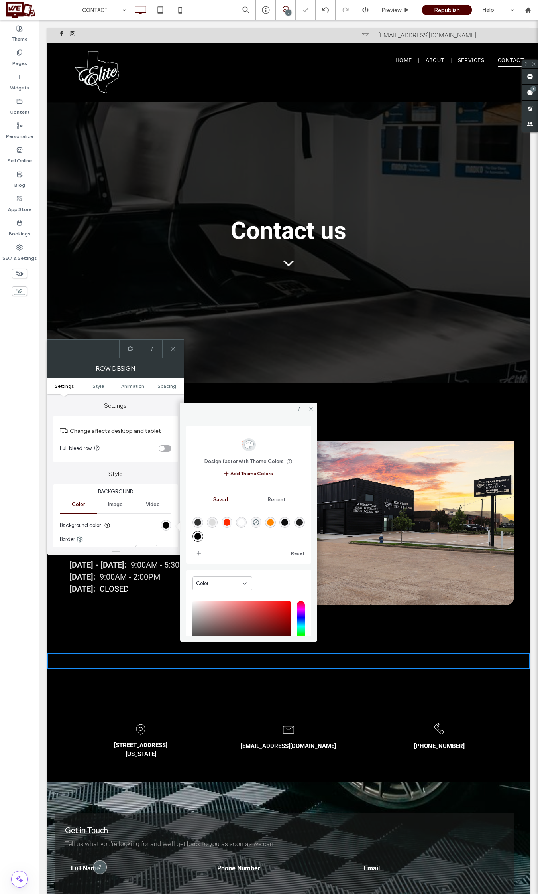
click at [173, 347] on icon at bounding box center [173, 349] width 6 height 6
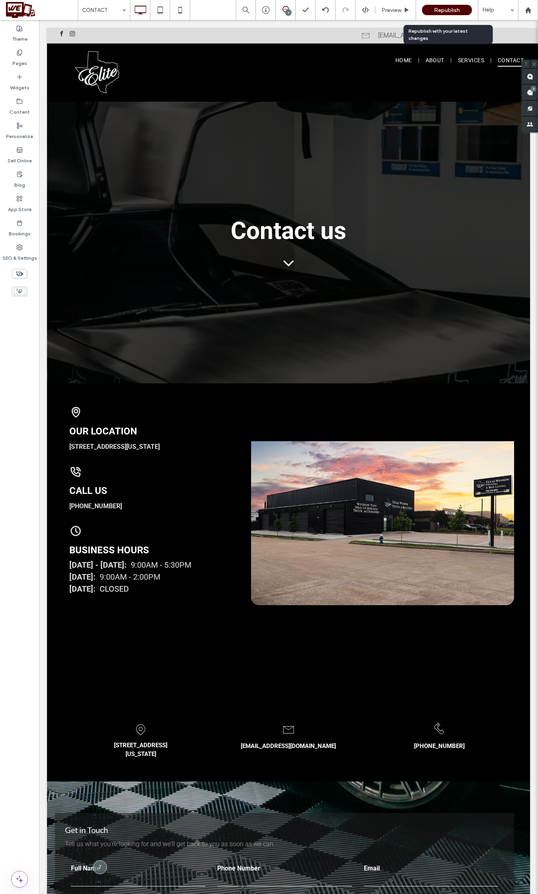
click at [436, 10] on span "Republish" at bounding box center [447, 10] width 26 height 7
